Goal: Task Accomplishment & Management: Manage account settings

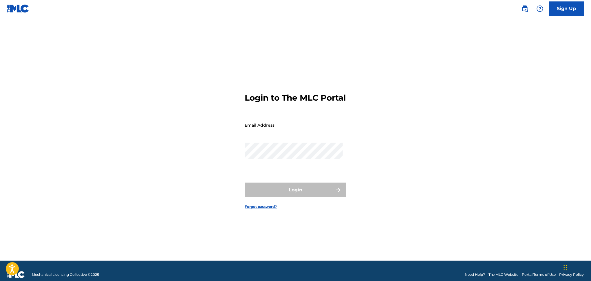
click at [274, 126] on input "Email Address" at bounding box center [294, 125] width 98 height 17
type input "[EMAIL_ADDRESS][DOMAIN_NAME]"
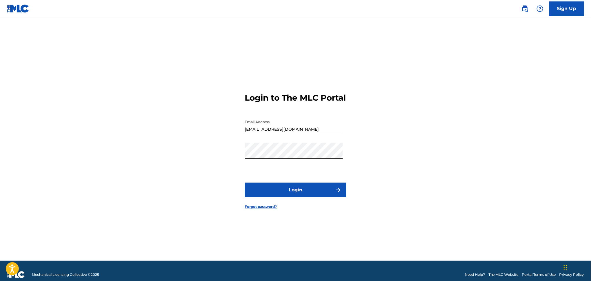
click at [245, 183] on button "Login" at bounding box center [295, 190] width 101 height 14
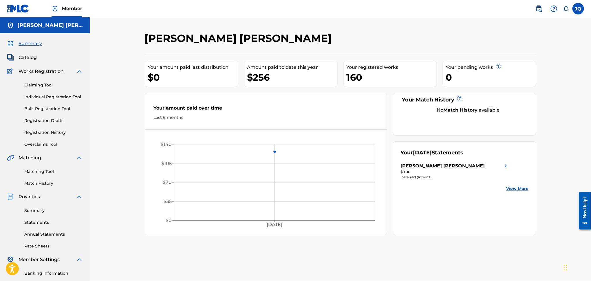
click at [44, 212] on link "Summary" at bounding box center [53, 211] width 58 height 6
